Goal: Complete application form

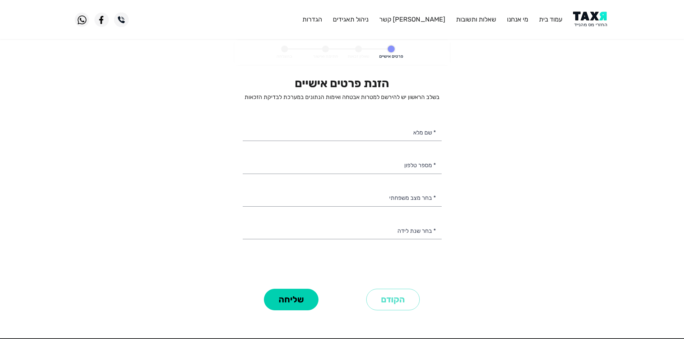
select select
click at [580, 23] on img at bounding box center [591, 19] width 36 height 16
select select
